Goal: Check status: Check status

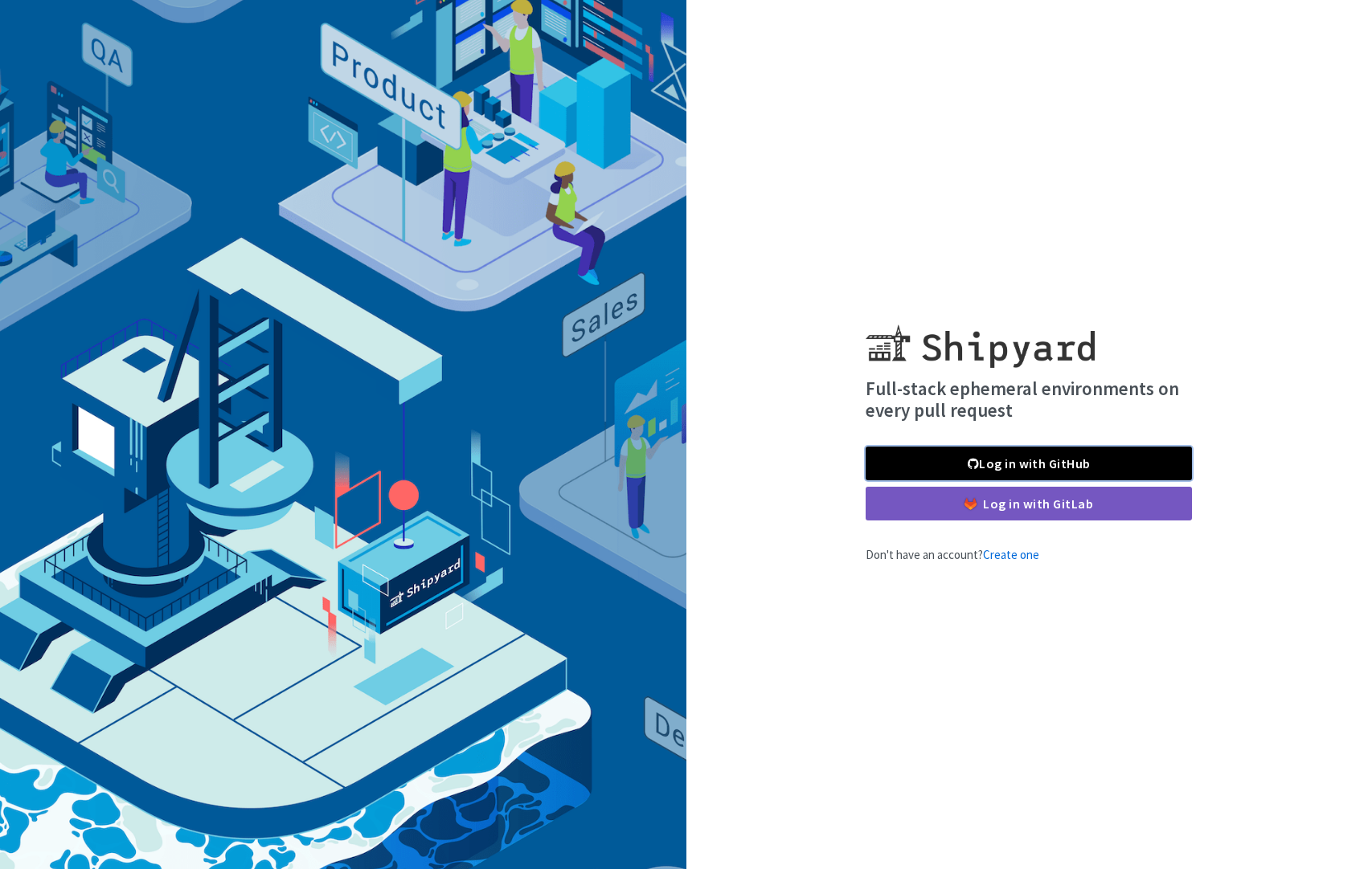
click at [1055, 464] on link "Log in with GitHub" at bounding box center [1028, 463] width 326 height 34
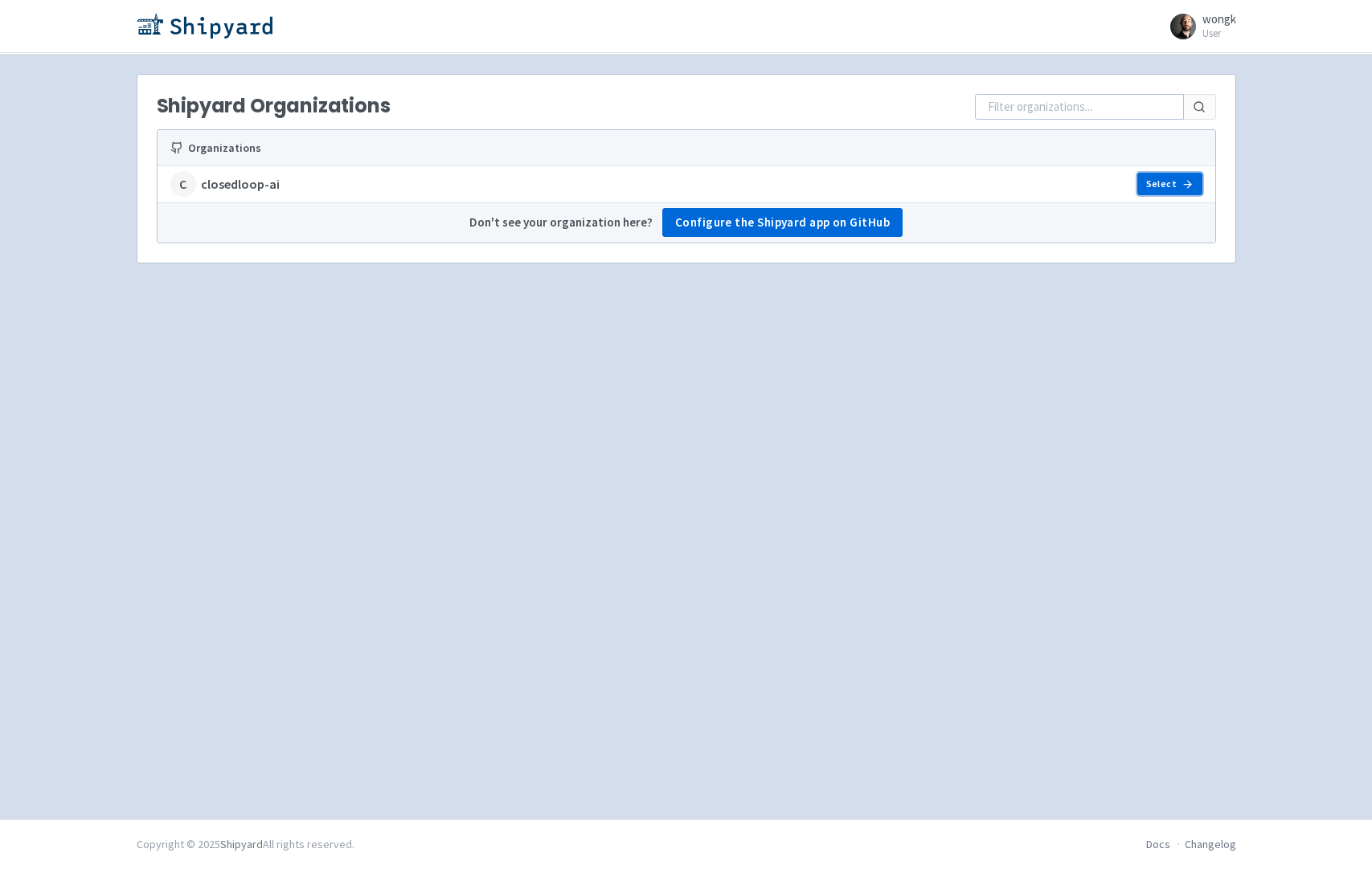
click at [1159, 180] on link "Select" at bounding box center [1169, 184] width 64 height 22
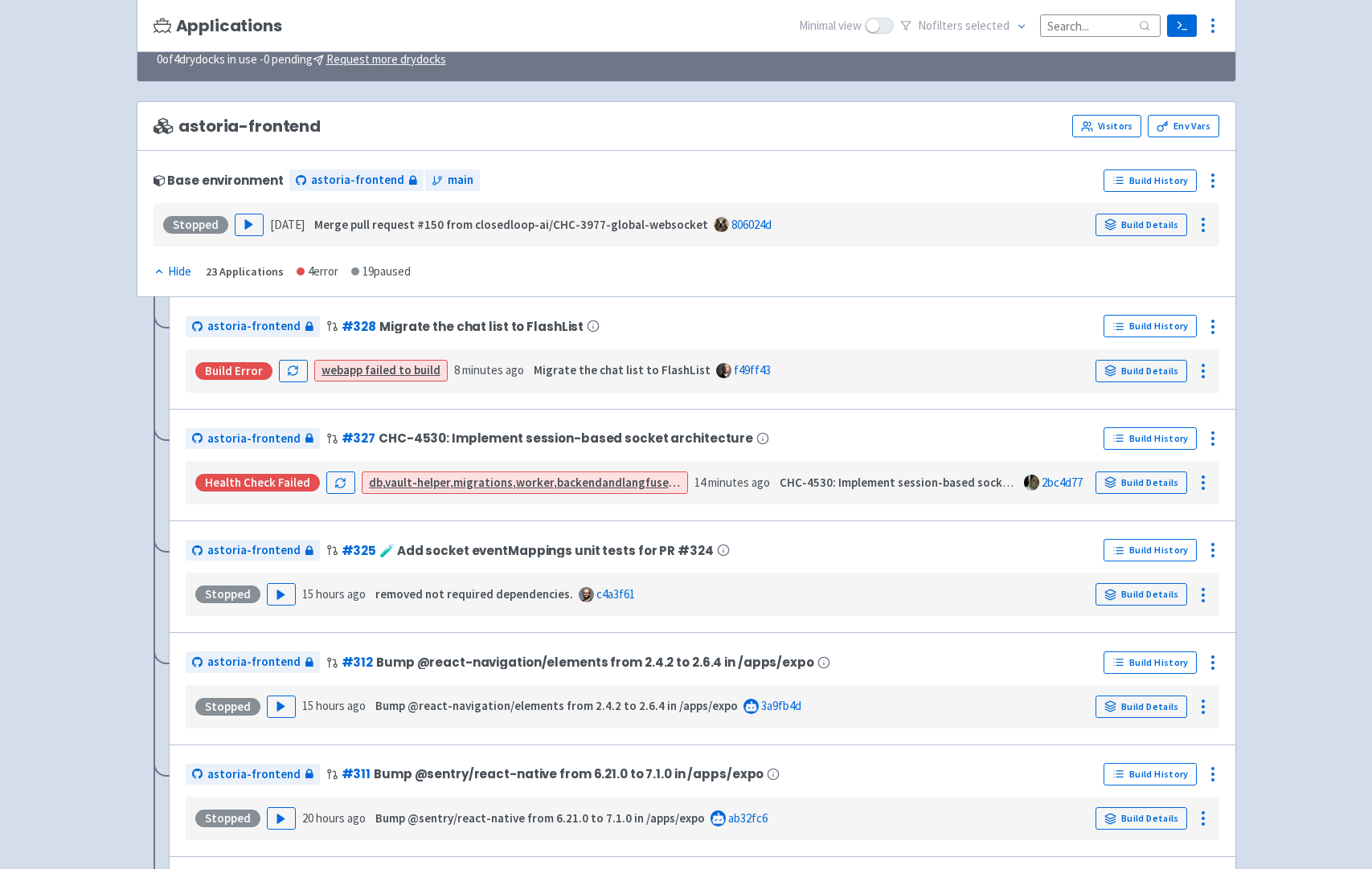
scroll to position [136, 0]
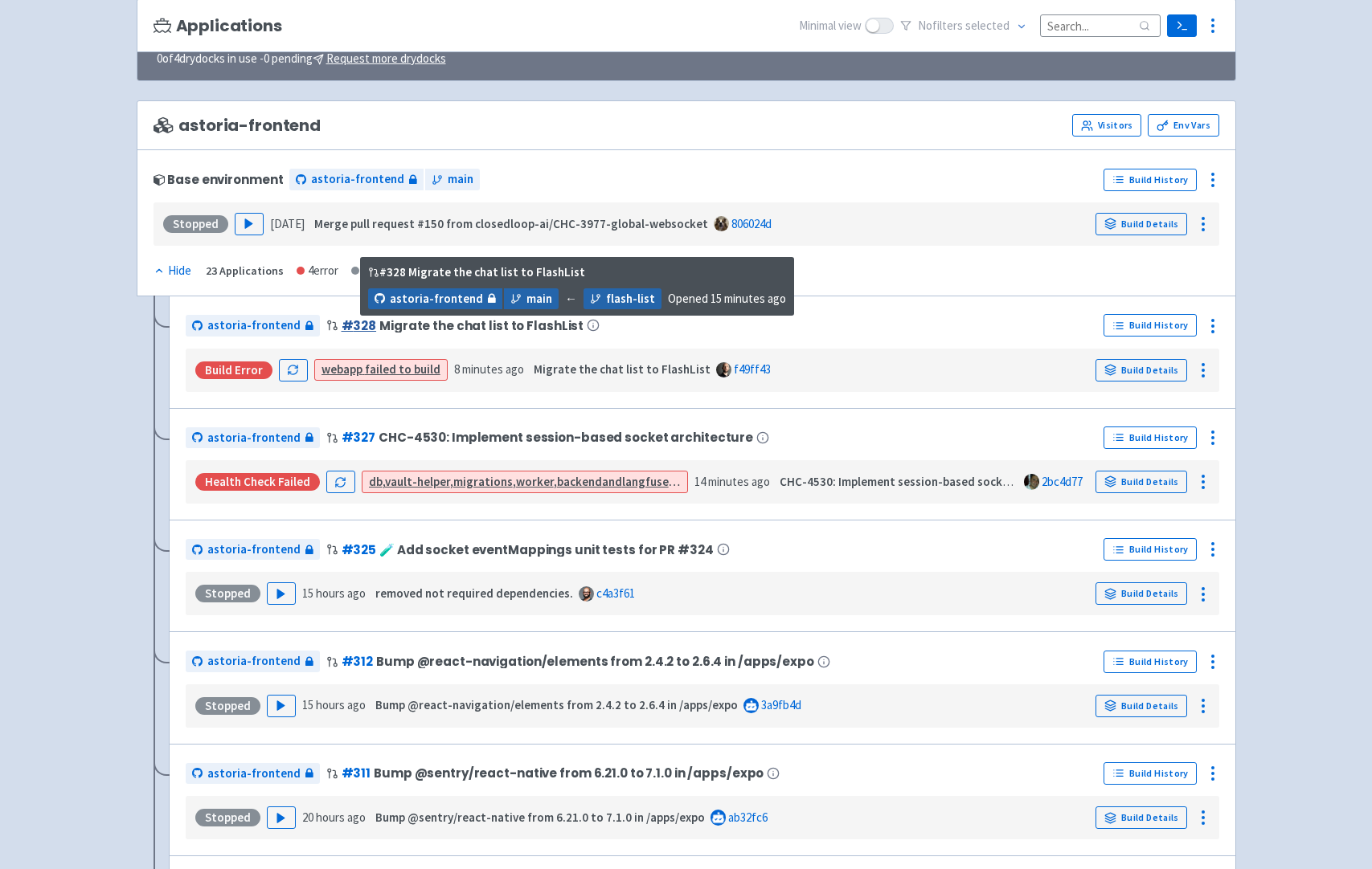
click at [351, 326] on link "# 328" at bounding box center [359, 326] width 36 height 17
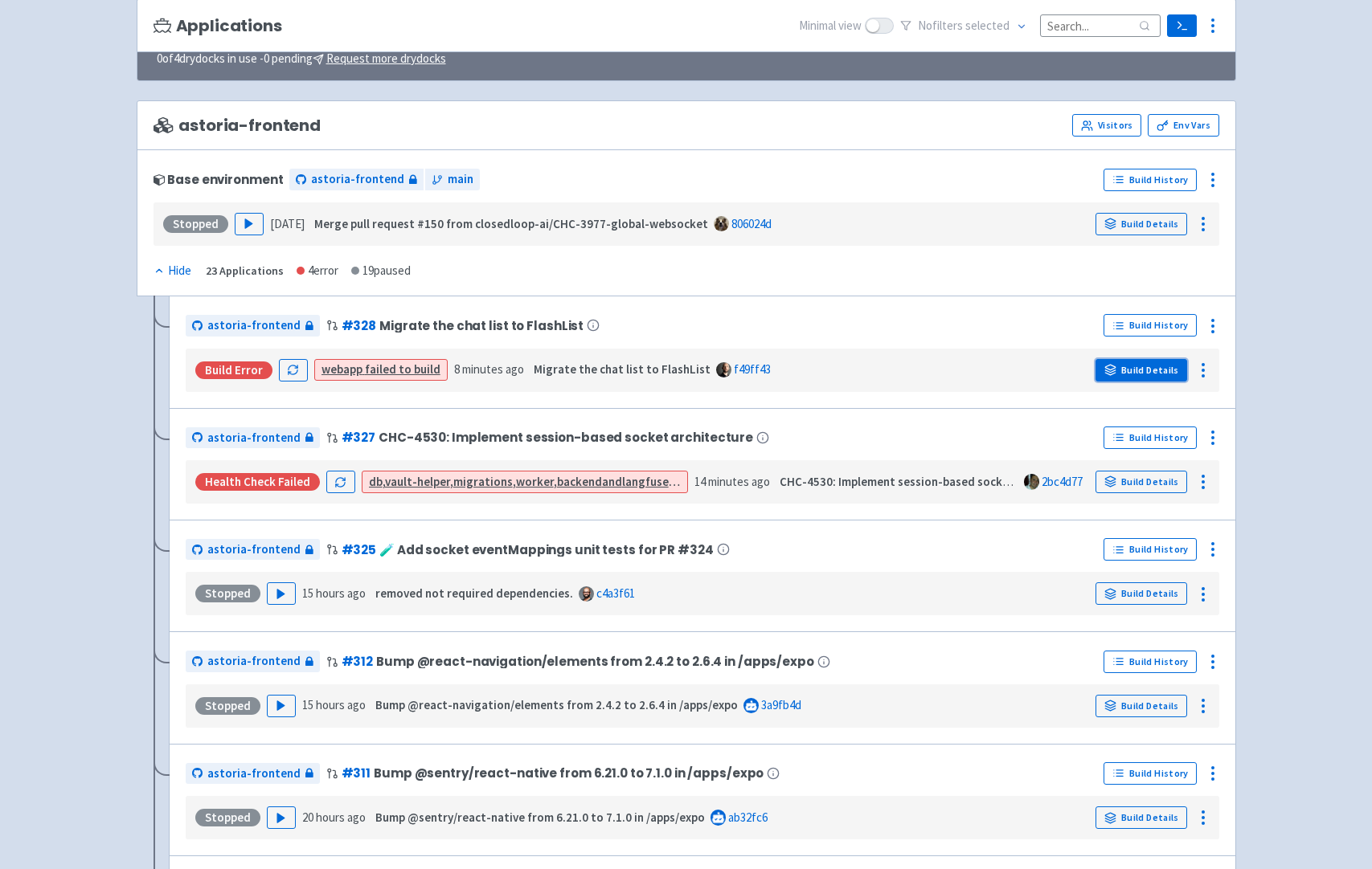
click at [1116, 368] on icon at bounding box center [1110, 370] width 12 height 12
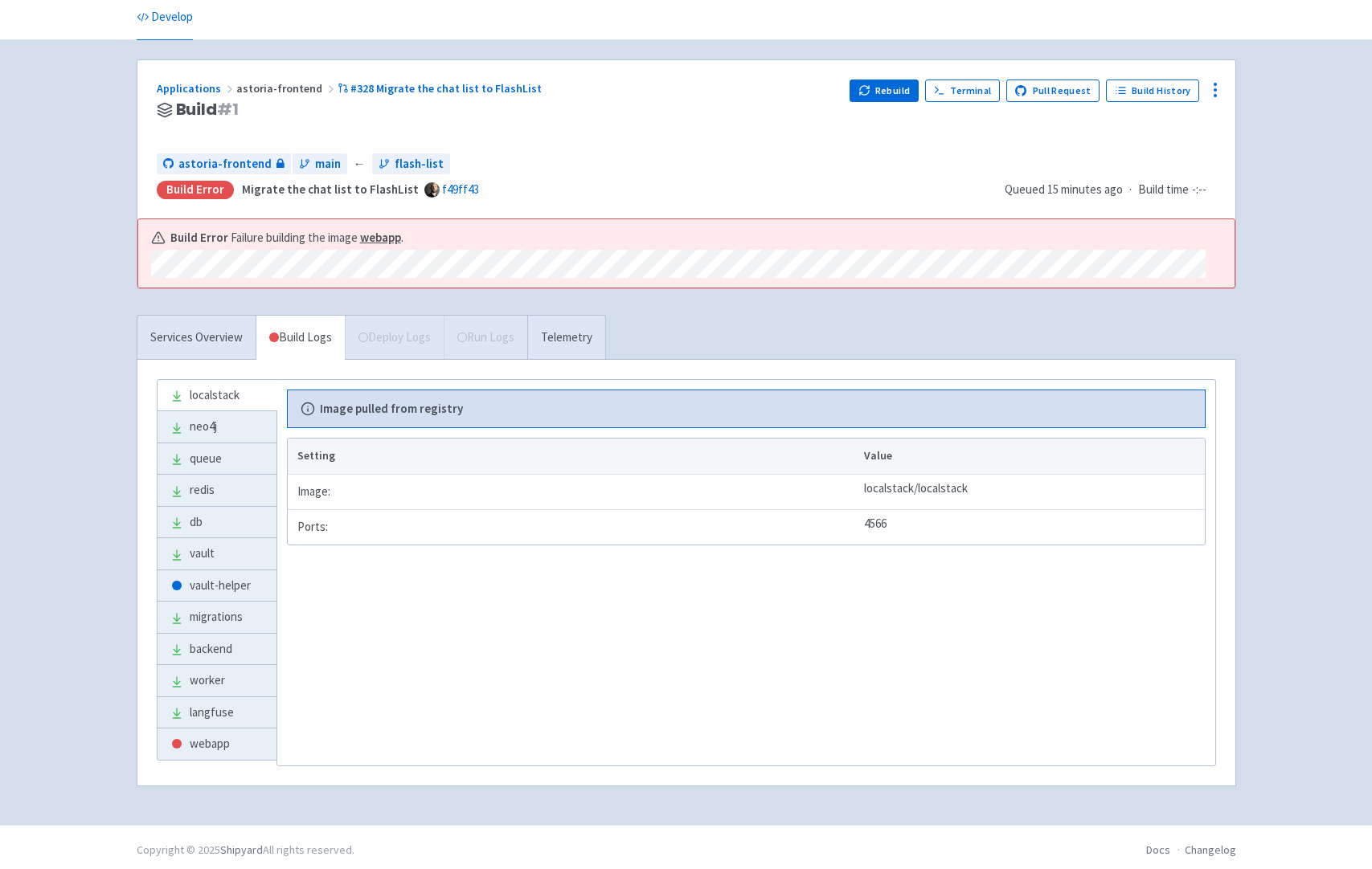
scroll to position [66, 0]
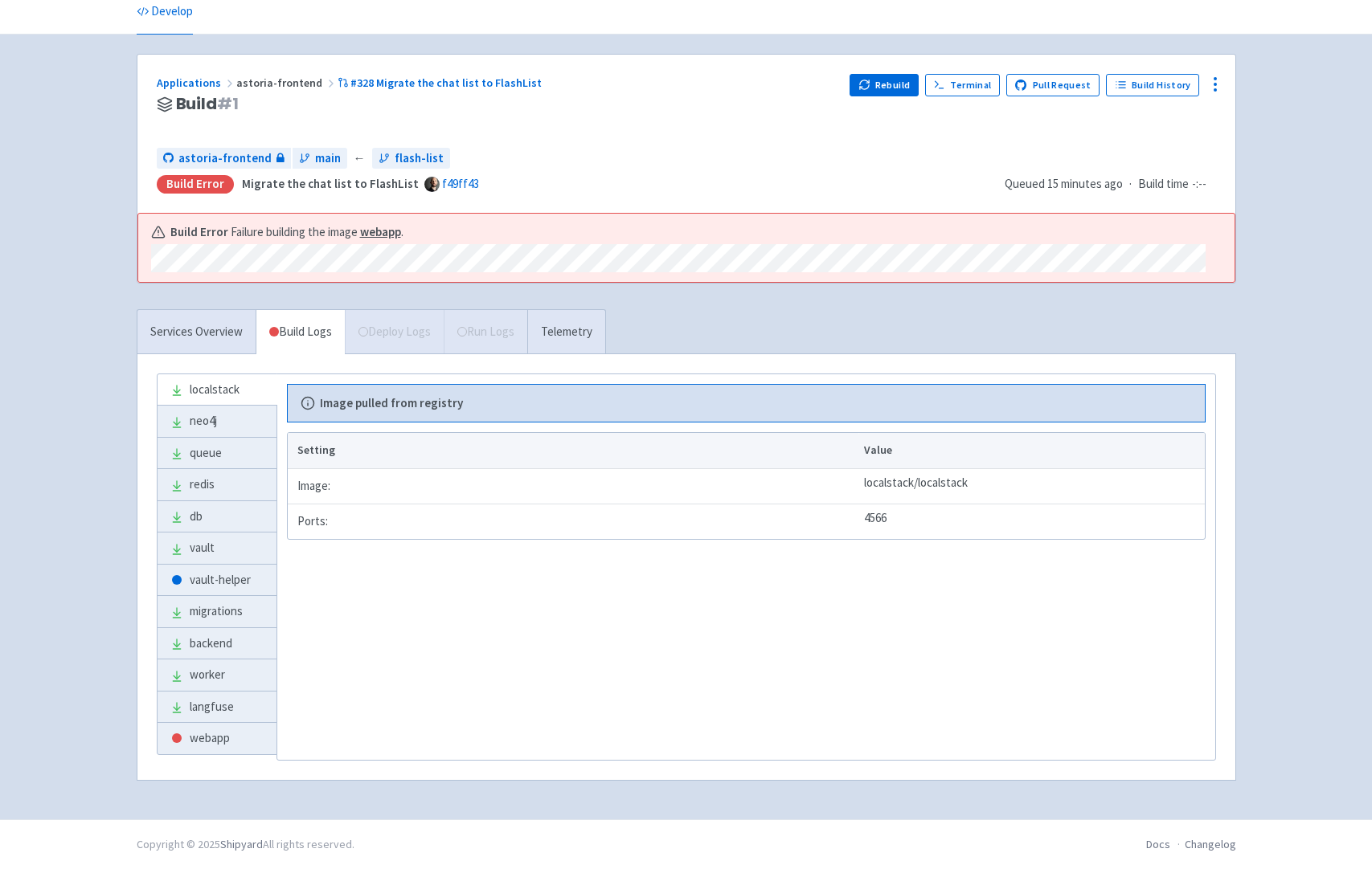
click at [120, 311] on div "closedloop-ai wongk User Profile Sign out Develop" at bounding box center [686, 376] width 1372 height 885
click at [203, 743] on link "webapp" at bounding box center [217, 738] width 119 height 32
